Goal: Obtain resource: Obtain resource

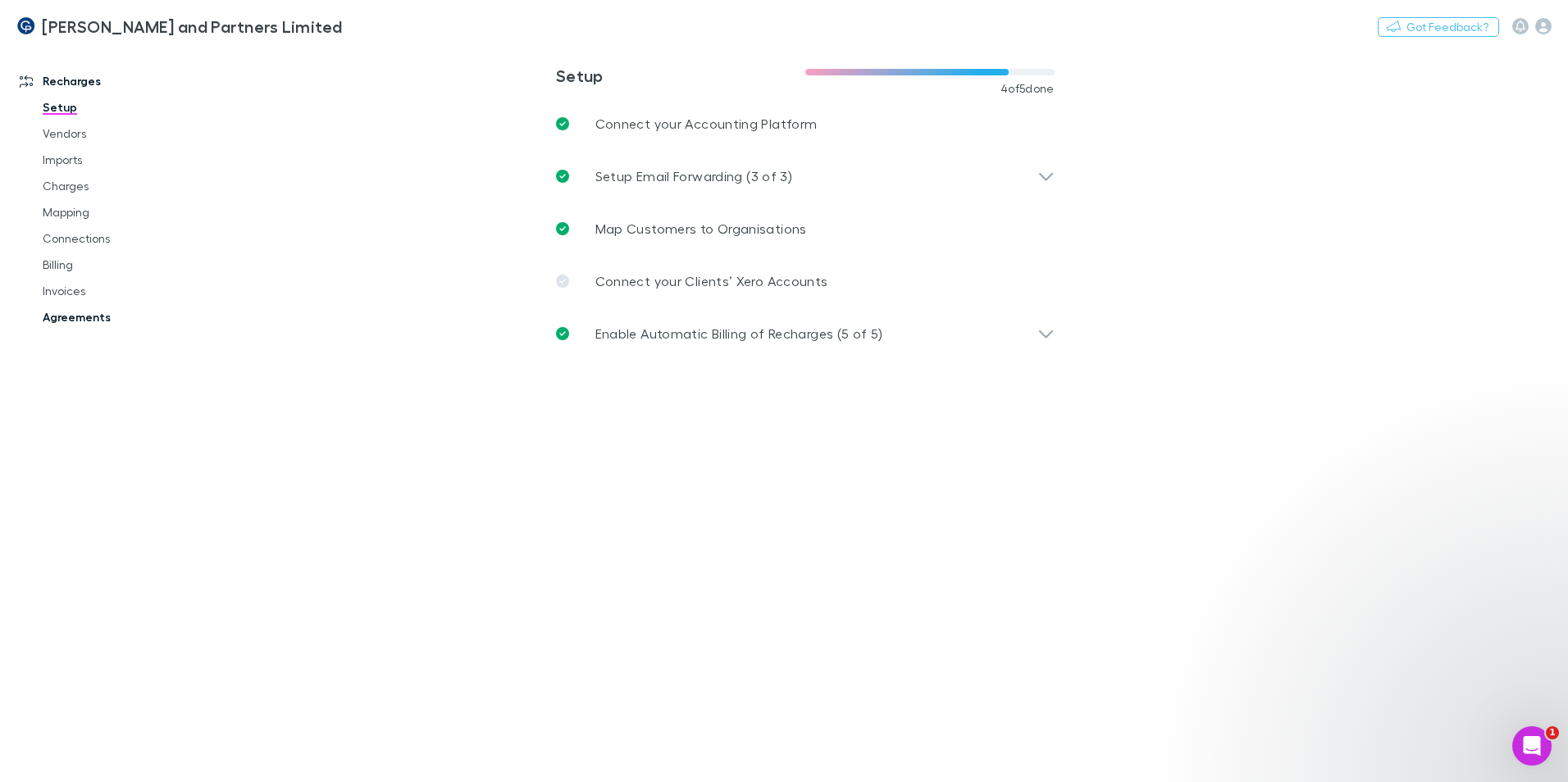
click at [105, 314] on link "Agreements" at bounding box center [124, 317] width 195 height 26
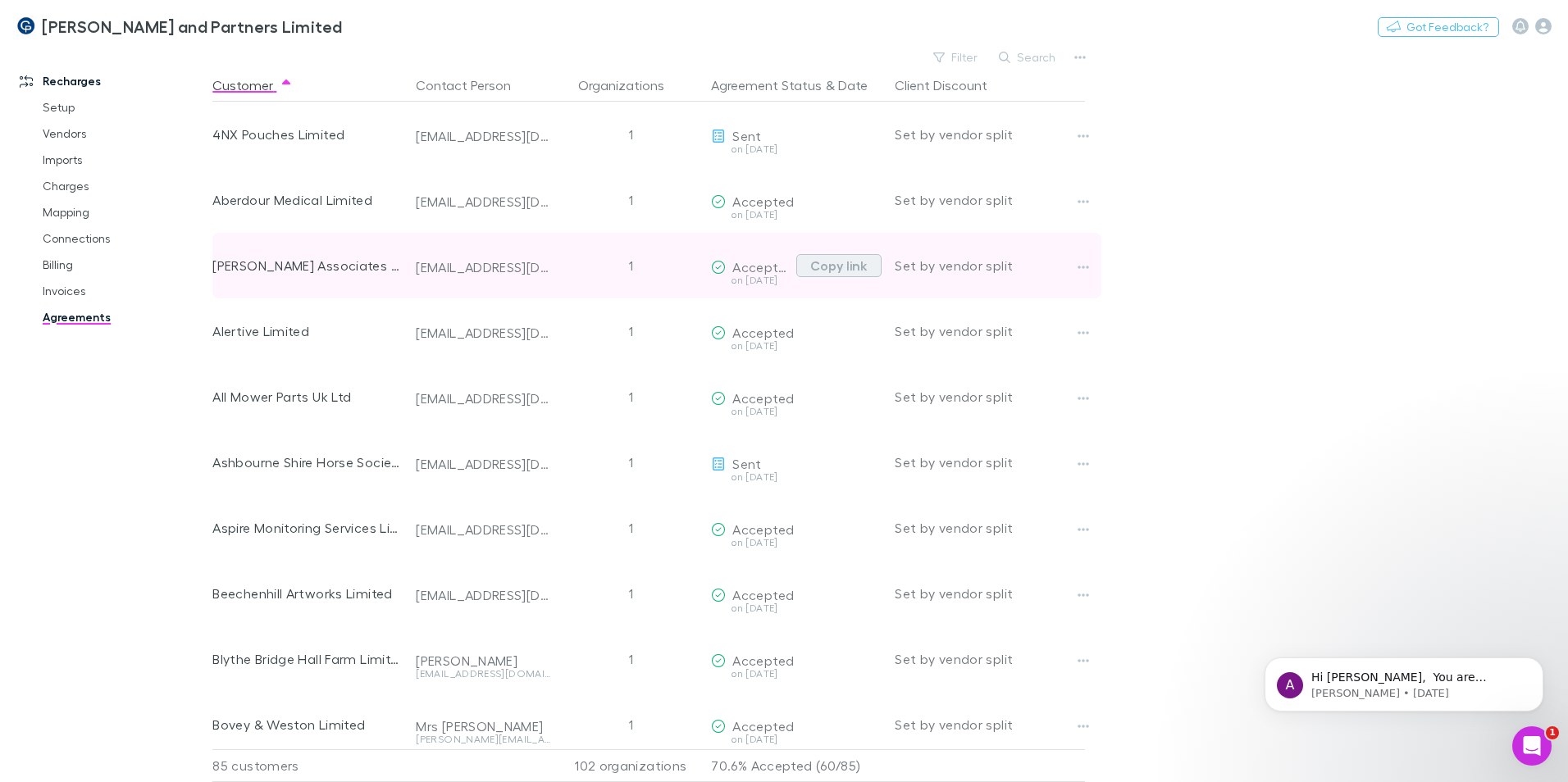
click at [847, 271] on button "Copy link" at bounding box center [839, 265] width 85 height 23
